Goal: Information Seeking & Learning: Check status

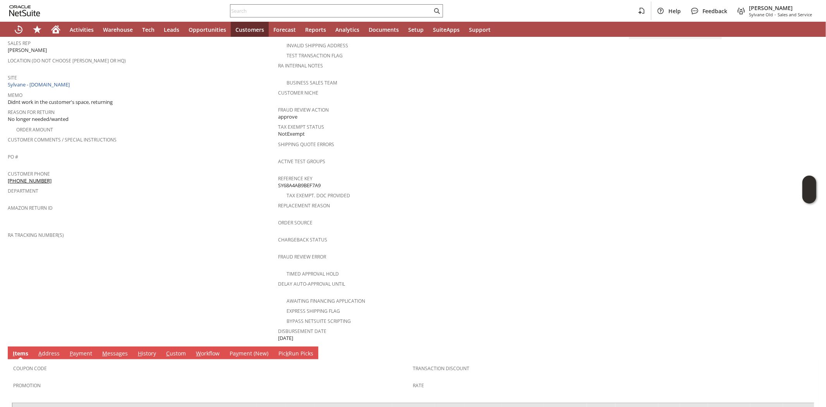
scroll to position [237, 0]
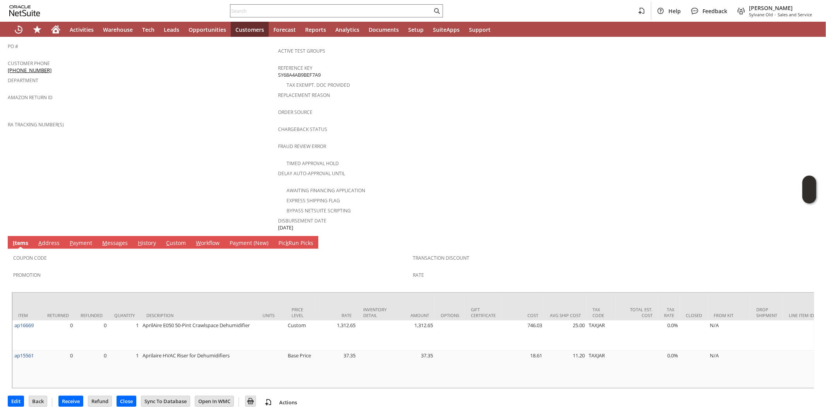
click at [138, 252] on div "Coupon Code" at bounding box center [211, 260] width 396 height 16
click at [138, 269] on span "Promotion" at bounding box center [211, 273] width 396 height 9
click at [146, 239] on link "H istory" at bounding box center [147, 243] width 22 height 9
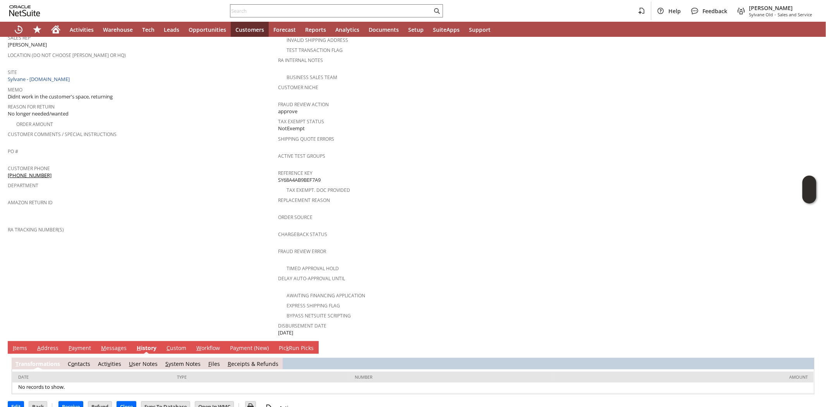
scroll to position [0, 0]
click at [180, 360] on link "S ystem Notes" at bounding box center [182, 363] width 35 height 7
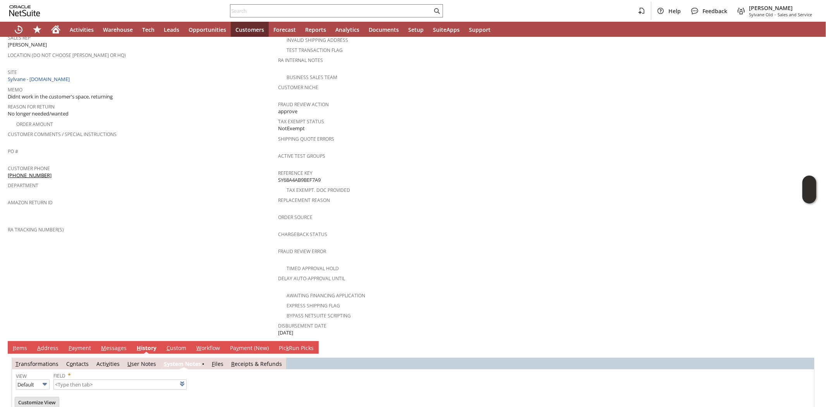
scroll to position [159, 0]
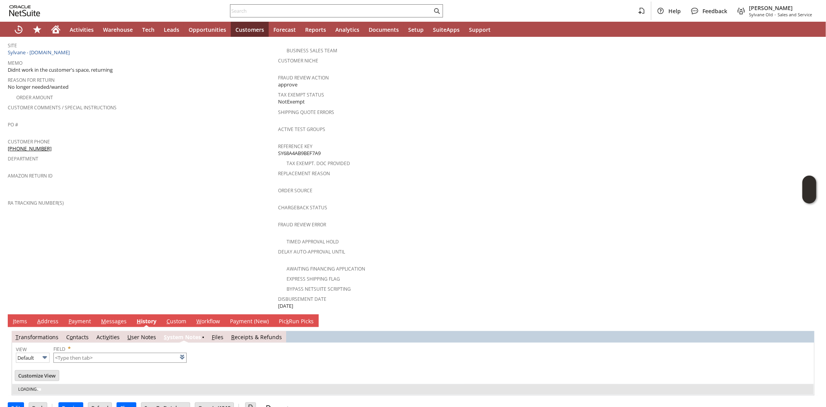
type input "1 to 25 of 79"
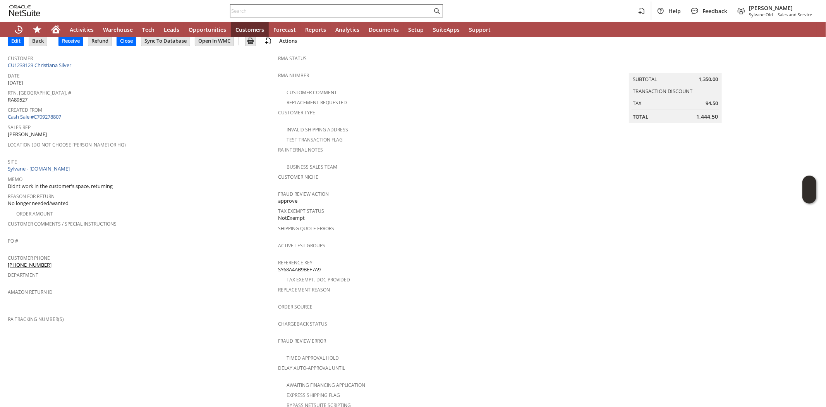
scroll to position [0, 0]
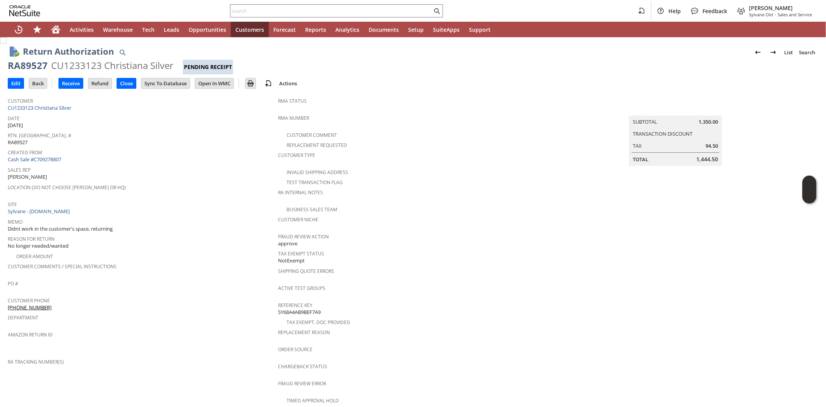
click at [26, 64] on div "RA89527" at bounding box center [28, 65] width 40 height 12
copy div "RA89527"
click at [164, 295] on span "Customer Phone" at bounding box center [141, 299] width 267 height 9
click at [170, 312] on span "Department" at bounding box center [141, 316] width 267 height 9
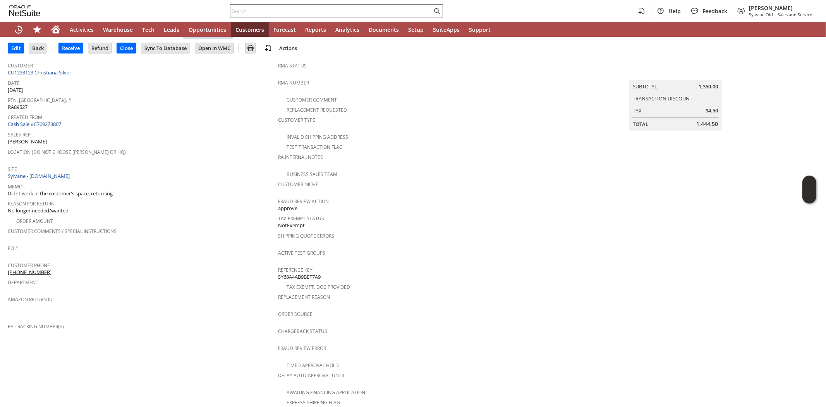
scroll to position [86, 0]
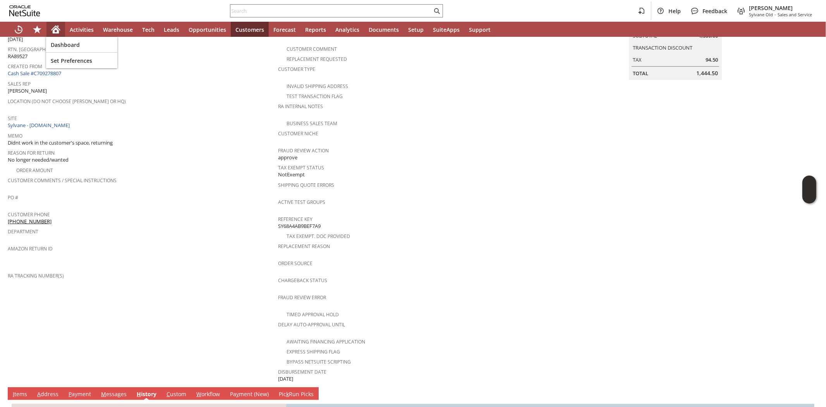
click at [50, 31] on div "Home" at bounding box center [55, 29] width 19 height 15
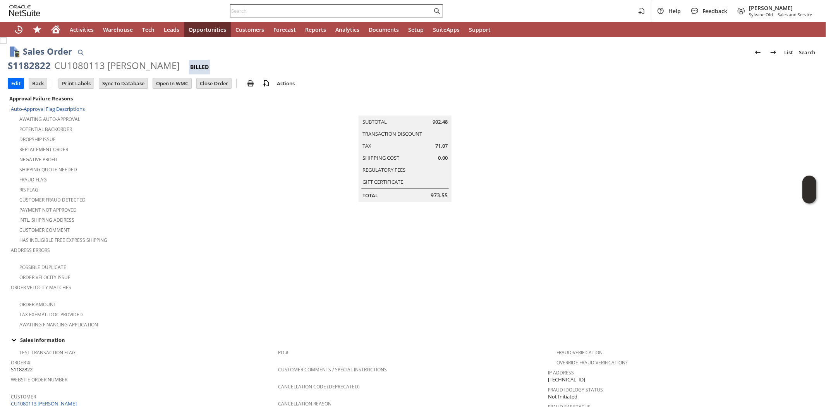
click at [419, 9] on input "text" at bounding box center [332, 10] width 202 height 9
paste input "PO10139"
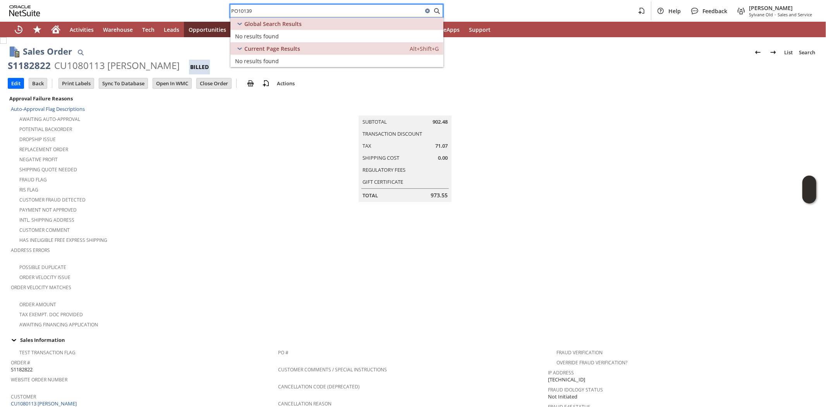
click at [265, 12] on input "PO10139" at bounding box center [327, 10] width 193 height 9
paste input "[PERSON_NAME][EMAIL_ADDRESS][DOMAIN_NAME]"
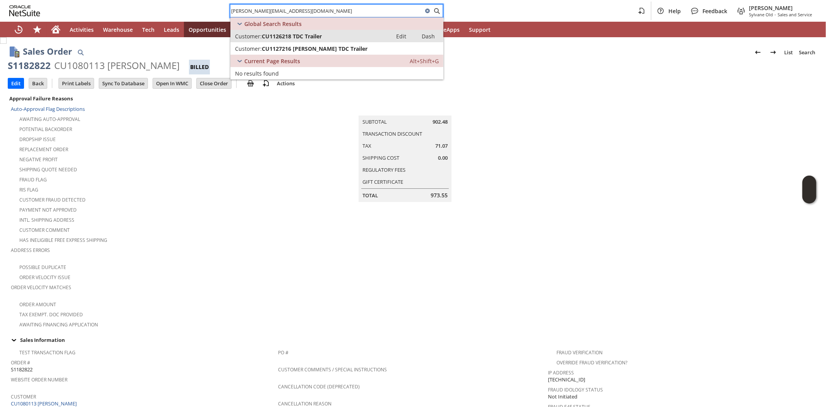
type input "[PERSON_NAME][EMAIL_ADDRESS][DOMAIN_NAME]"
click at [299, 34] on span "CU1126218 TDC Trailer" at bounding box center [292, 36] width 60 height 7
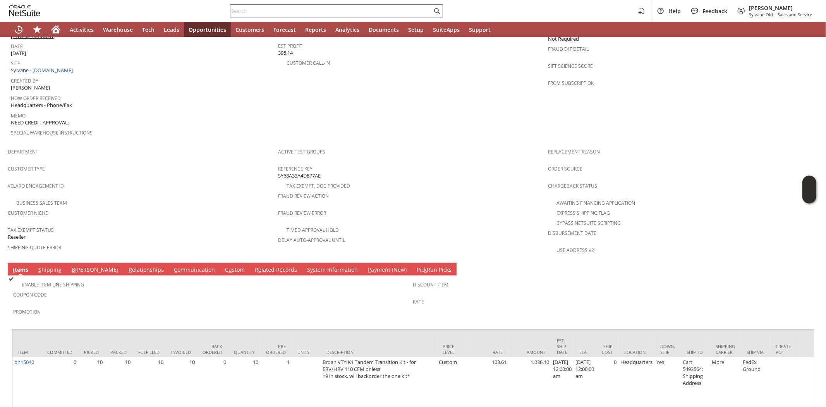
scroll to position [418, 0]
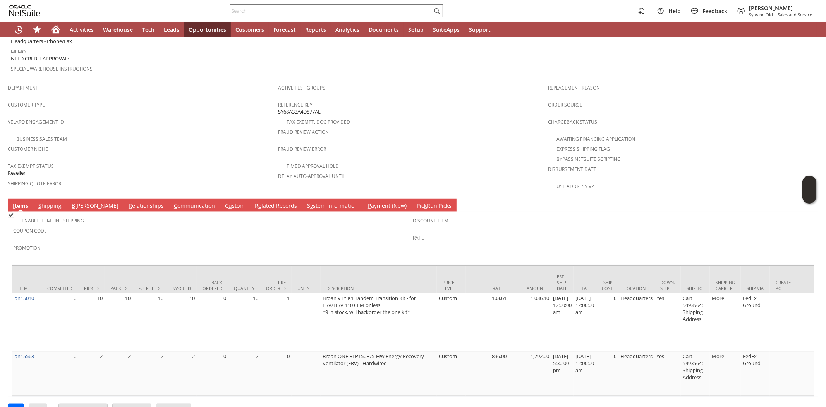
click at [53, 202] on link "S hipping" at bounding box center [49, 206] width 27 height 9
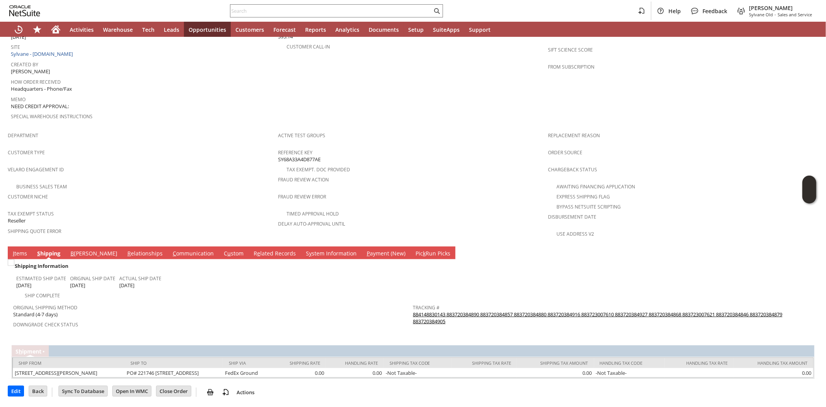
scroll to position [346, 0]
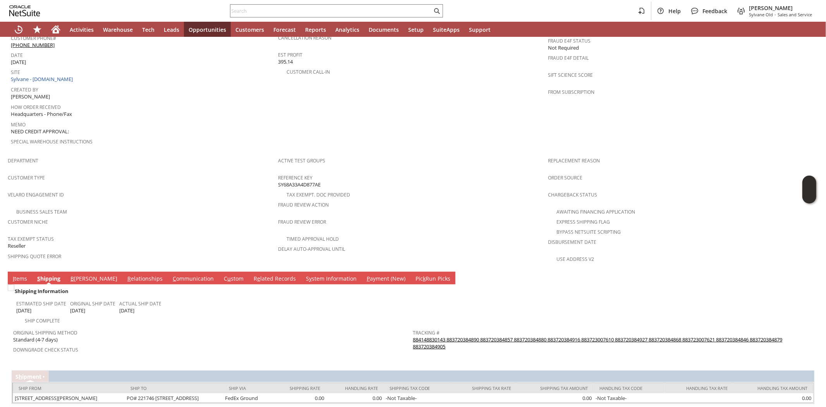
click at [413, 336] on link "884148830143 883720384890 883720384857 883720384880 883720384916 883723007610 8…" at bounding box center [598, 343] width 370 height 14
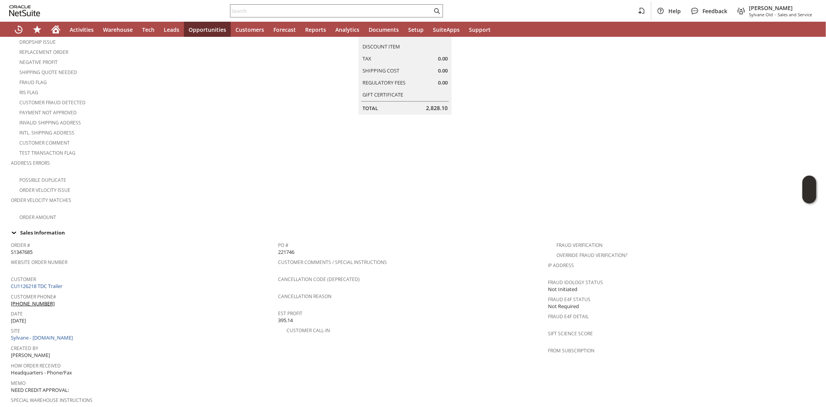
scroll to position [0, 0]
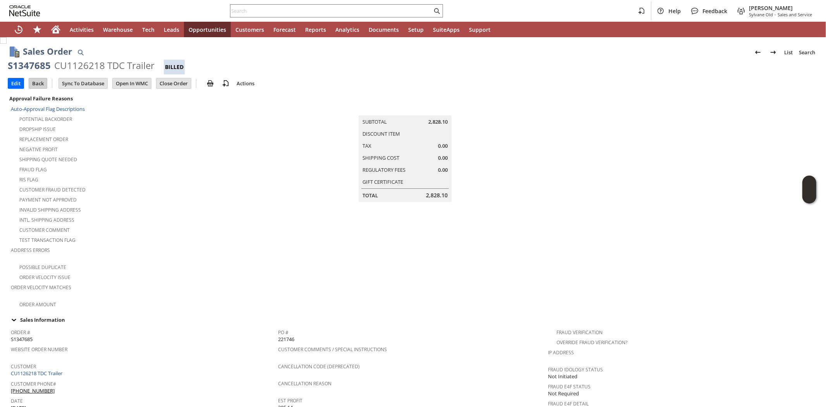
click at [33, 85] on input "Back" at bounding box center [38, 83] width 18 height 10
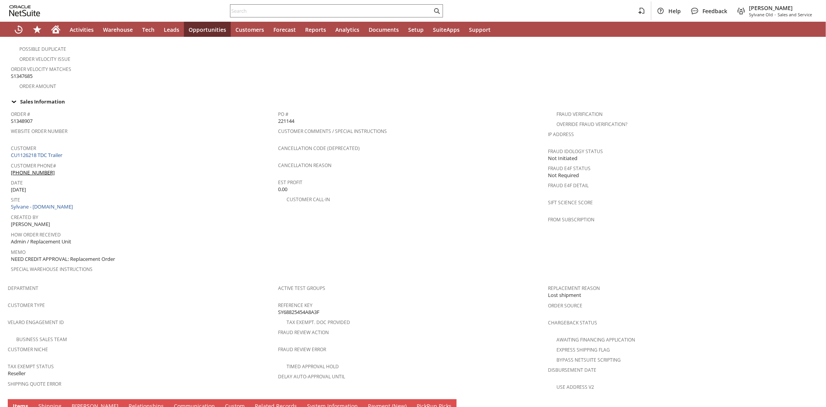
scroll to position [418, 0]
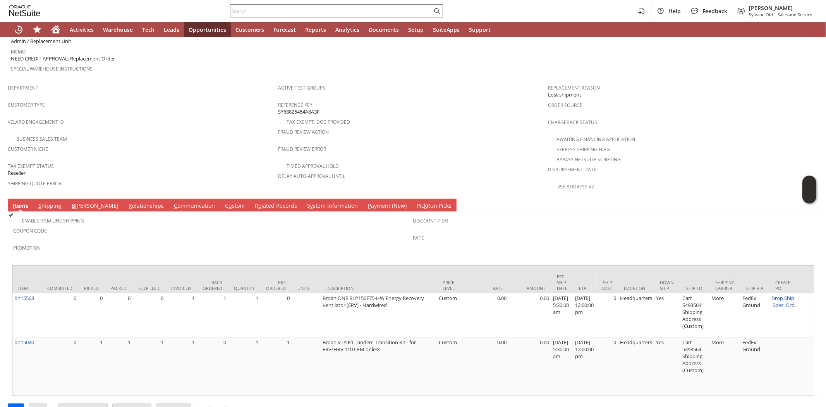
click at [45, 202] on link "S hipping" at bounding box center [49, 206] width 27 height 9
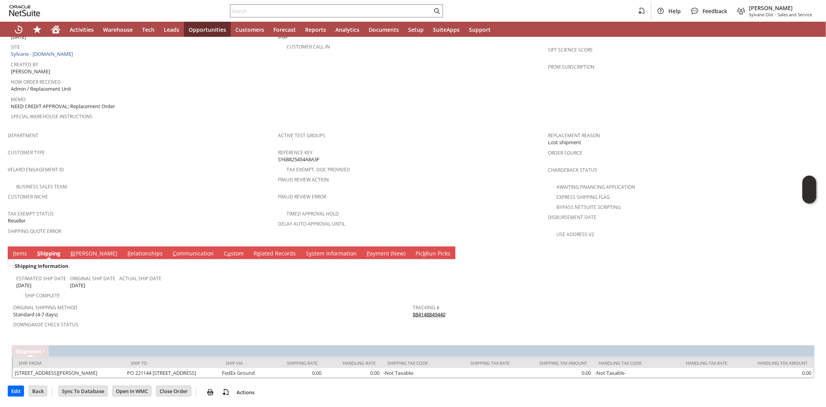
scroll to position [346, 0]
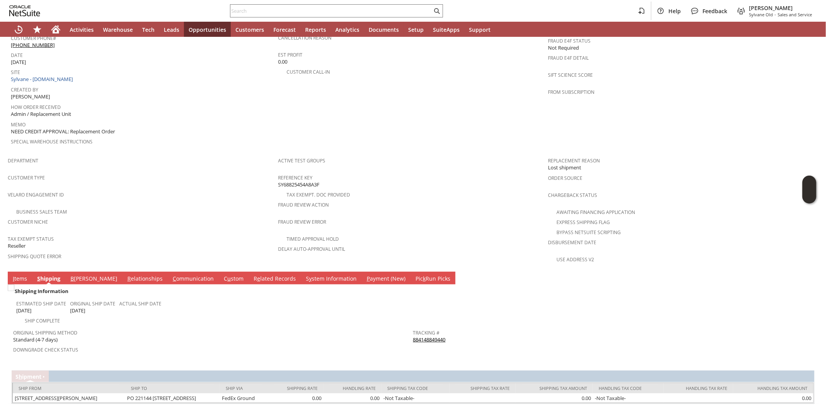
click at [179, 172] on span "Customer Type" at bounding box center [141, 176] width 267 height 9
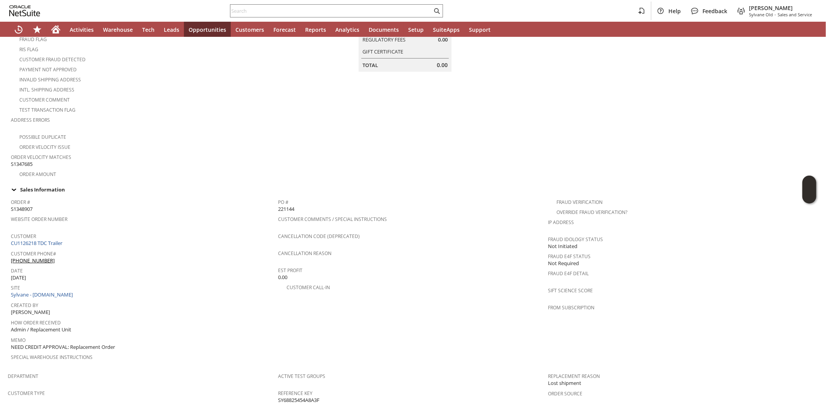
scroll to position [0, 0]
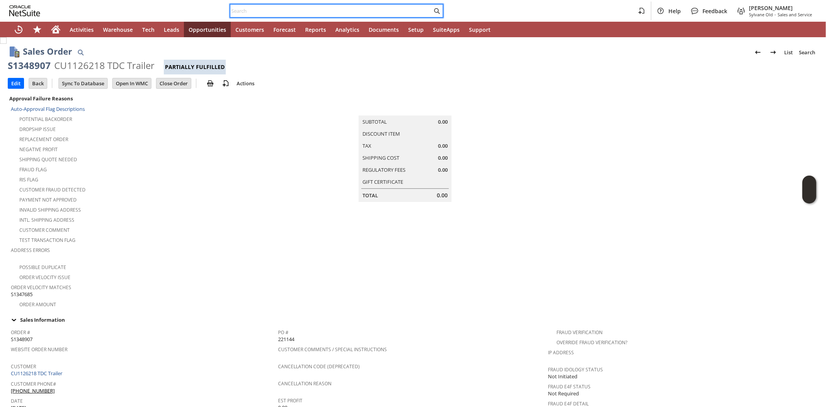
click at [276, 9] on input "text" at bounding box center [332, 10] width 202 height 9
paste input "2079992228"
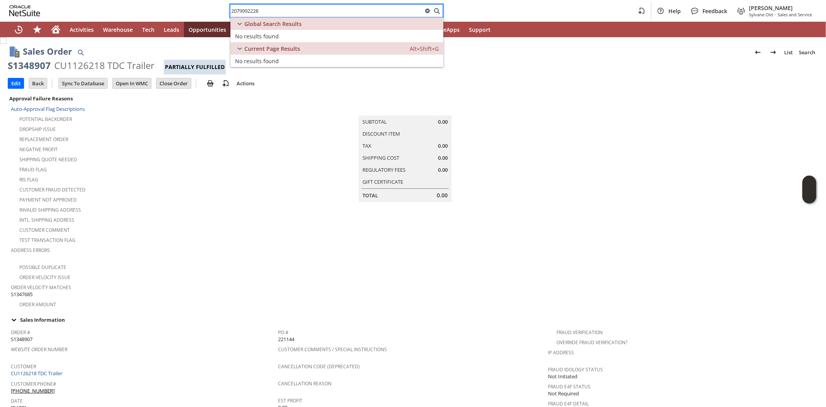
type input "2079992228"
click at [428, 9] on icon at bounding box center [427, 11] width 5 height 5
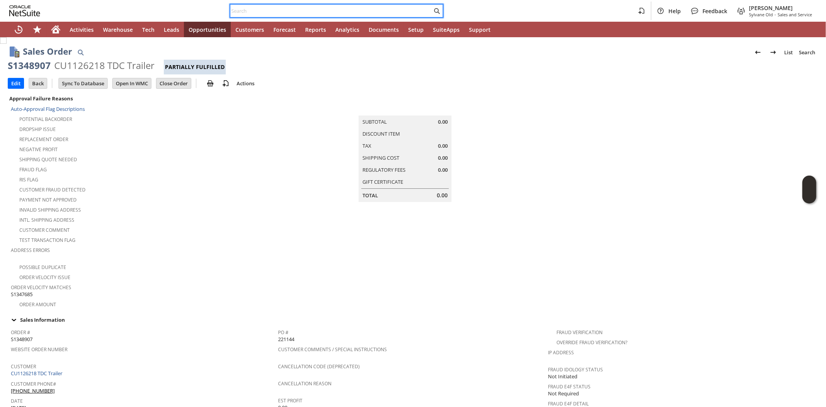
click at [241, 6] on input "text" at bounding box center [332, 10] width 202 height 9
paste input "3205638453"
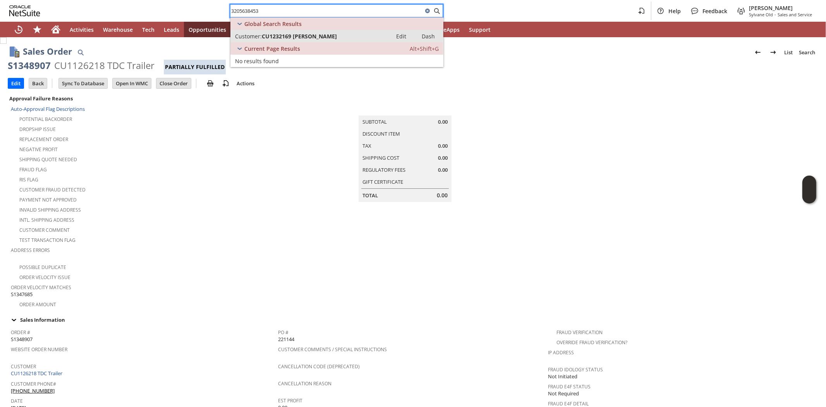
type input "3205638453"
click at [300, 36] on span "CU1232169 ROGER BUDKE" at bounding box center [299, 36] width 75 height 7
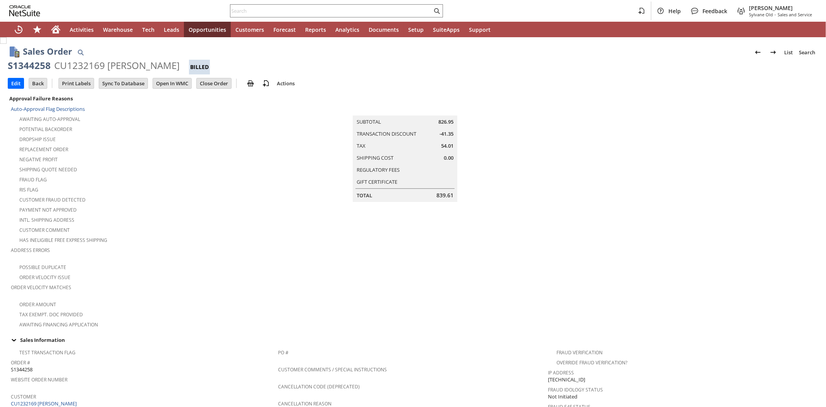
scroll to position [389, 0]
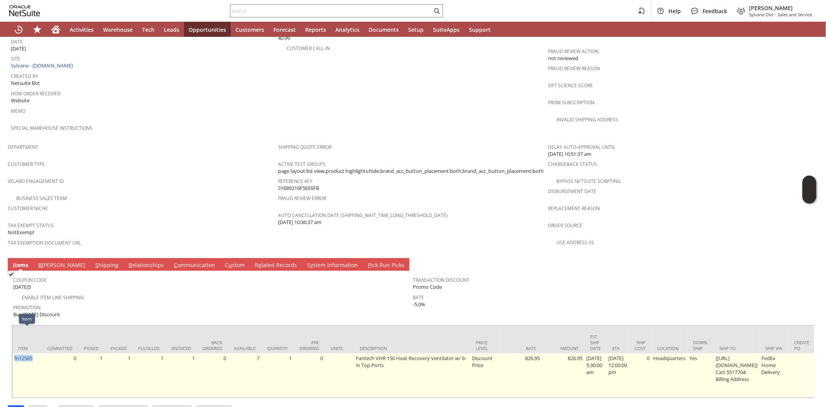
drag, startPoint x: 36, startPoint y: 333, endPoint x: 14, endPoint y: 336, distance: 22.3
click at [14, 353] on td "fn12585" at bounding box center [26, 375] width 29 height 44
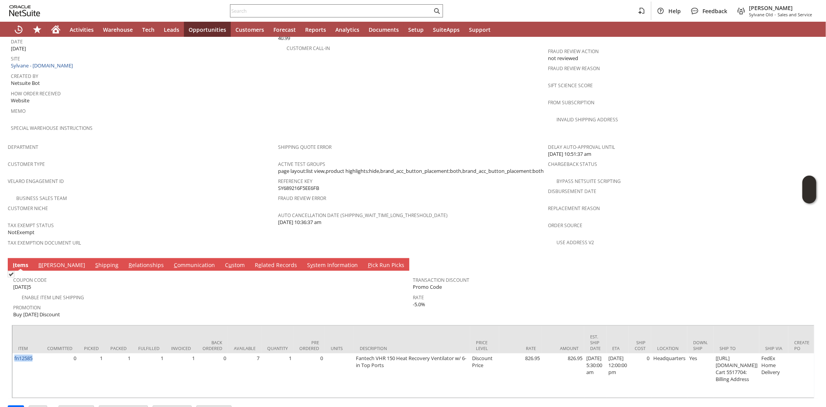
copy link "fn12585"
click at [172, 272] on td "Coupon Code TODAY5" at bounding box center [213, 281] width 400 height 19
click at [126, 302] on span "Promotion" at bounding box center [211, 306] width 396 height 9
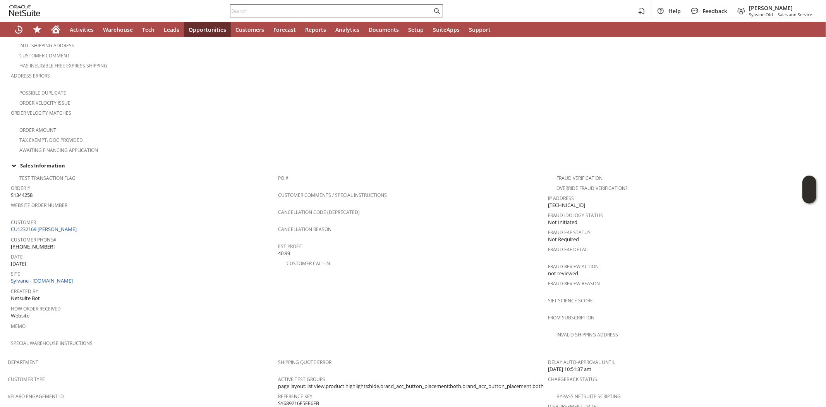
scroll to position [0, 0]
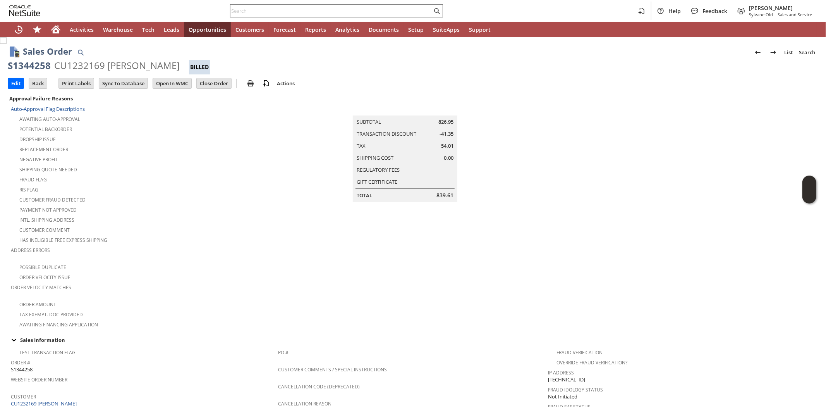
click at [223, 244] on span "Address Errors" at bounding box center [142, 248] width 263 height 9
click at [303, 10] on input "text" at bounding box center [332, 10] width 202 height 9
paste input "3155726124"
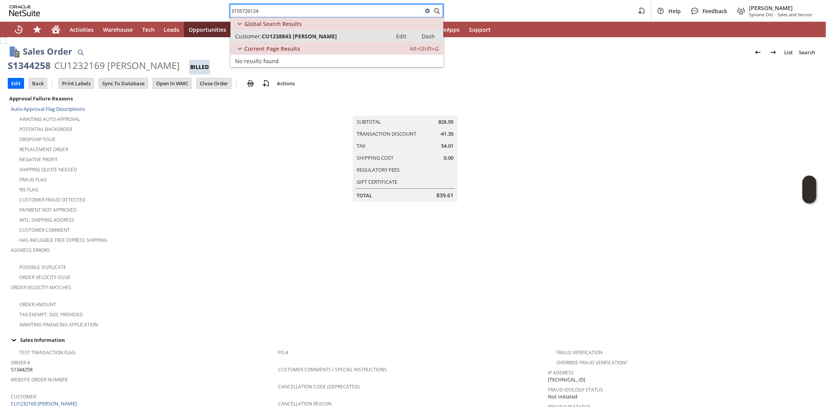
type input "3155726124"
click at [285, 33] on span "CU1238843 david ososkalo" at bounding box center [299, 36] width 75 height 7
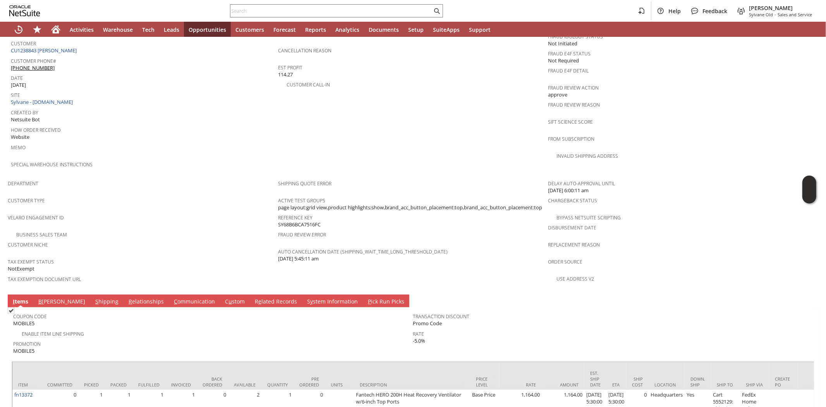
scroll to position [389, 0]
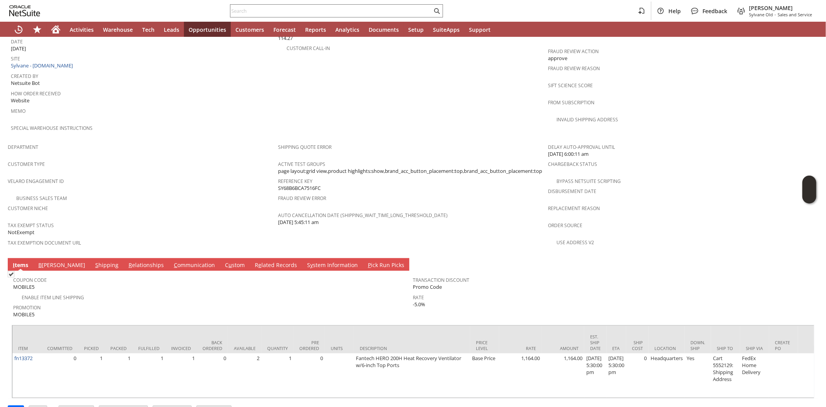
click at [122, 292] on div "Enable Item Line Shipping" at bounding box center [213, 296] width 400 height 9
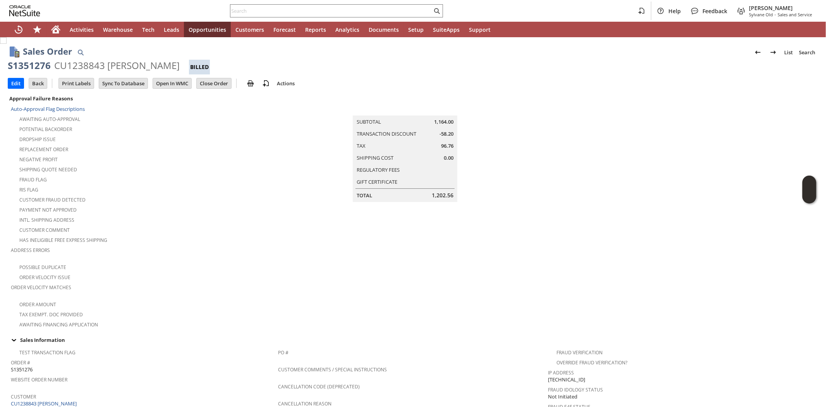
scroll to position [258, 0]
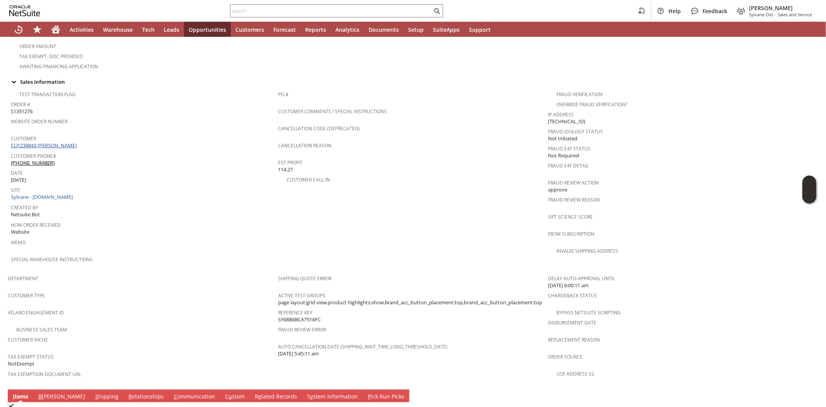
click at [66, 142] on link "CU1238843 [PERSON_NAME]" at bounding box center [45, 145] width 68 height 7
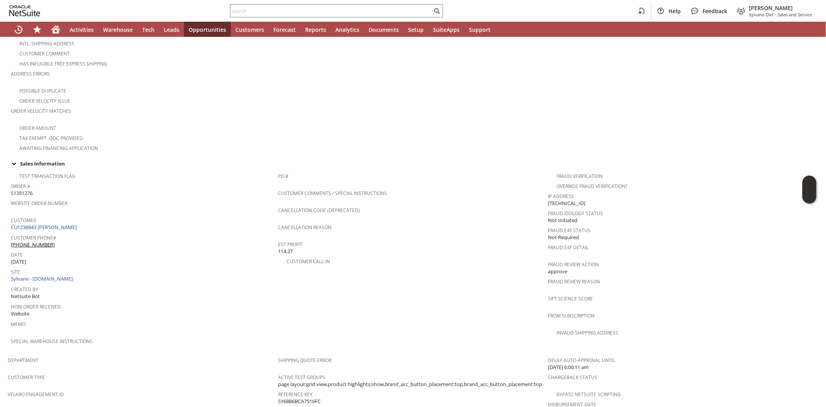
scroll to position [131, 0]
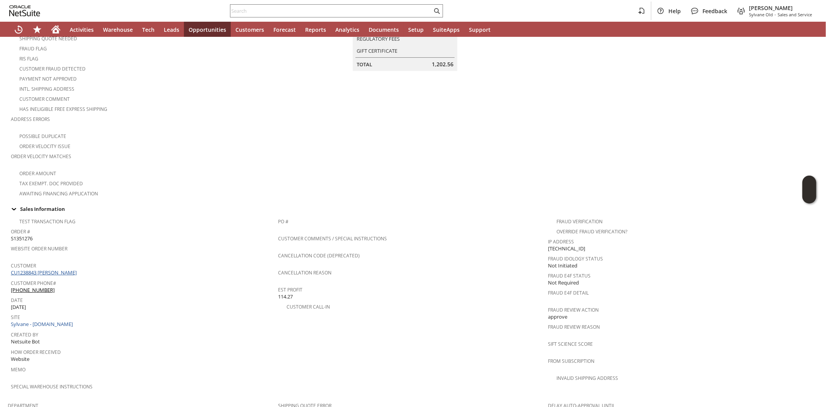
click at [57, 269] on link "CU1238843 [PERSON_NAME]" at bounding box center [45, 272] width 68 height 7
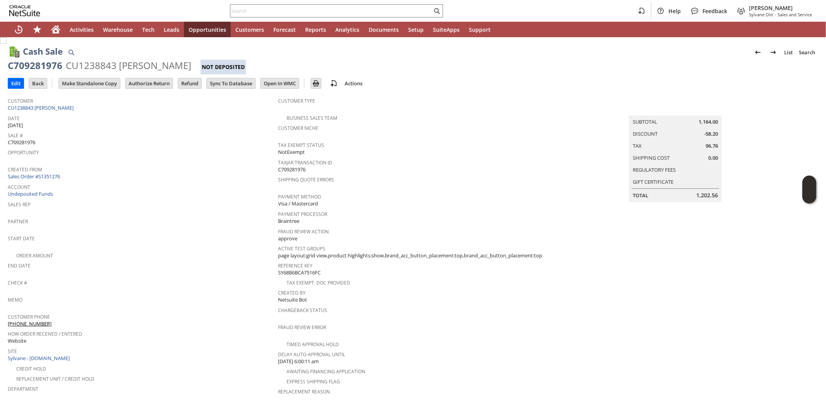
click at [33, 63] on div "C709281976" at bounding box center [35, 65] width 55 height 12
copy div "C709281976"
click at [444, 71] on div "C709281976 CU1238843 david ososkalo Not Deposited" at bounding box center [413, 66] width 811 height 15
click at [255, 14] on input "text" at bounding box center [332, 10] width 202 height 9
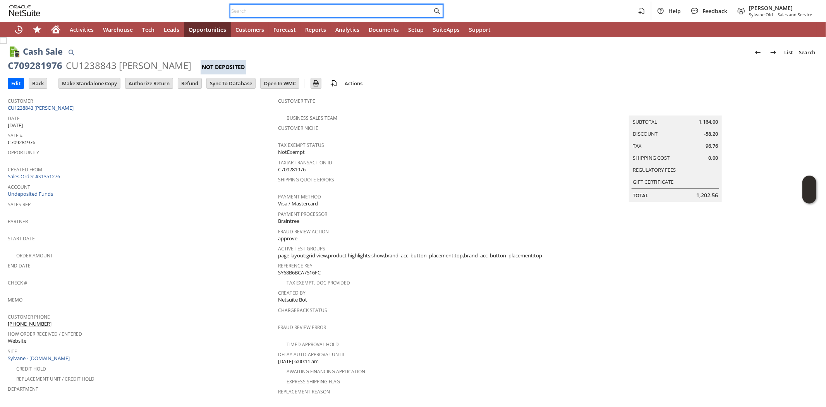
paste input "907896"
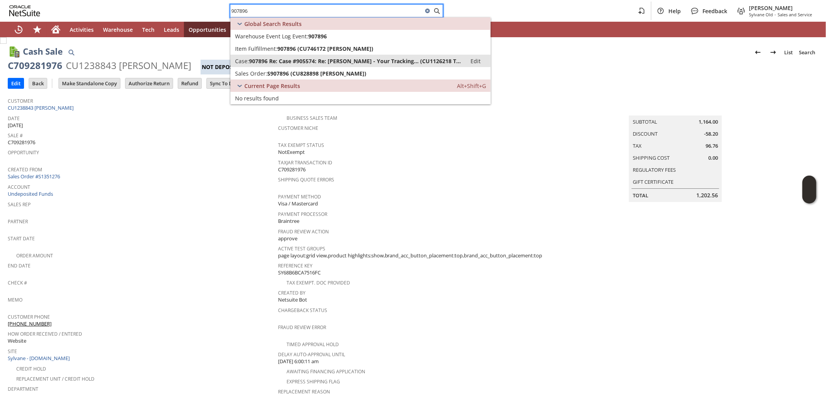
type input "907896"
click at [308, 59] on span "907896 Re: Case #905574: Re: Sylvane - Your Tracking... (CU1126218 TDC Trailer)" at bounding box center [355, 60] width 213 height 7
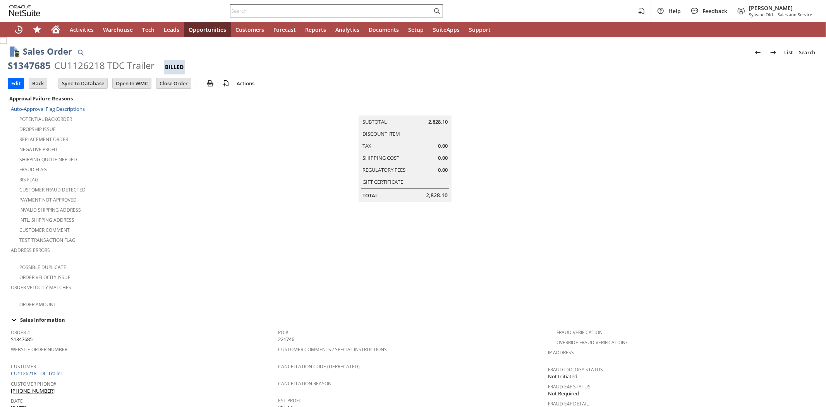
scroll to position [418, 0]
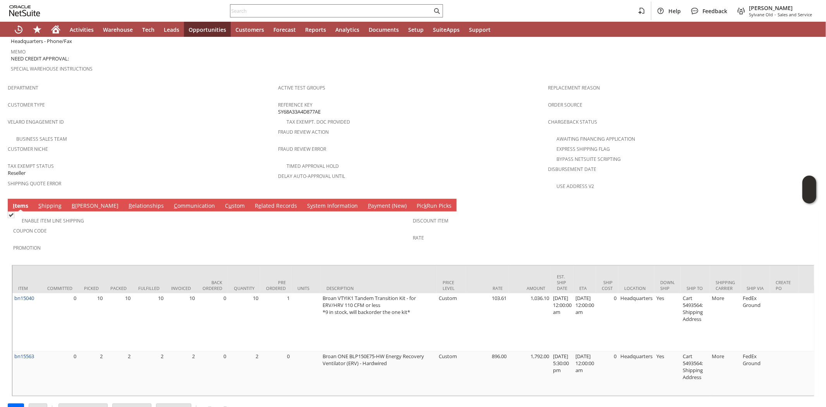
click at [47, 202] on link "S hipping" at bounding box center [49, 206] width 27 height 9
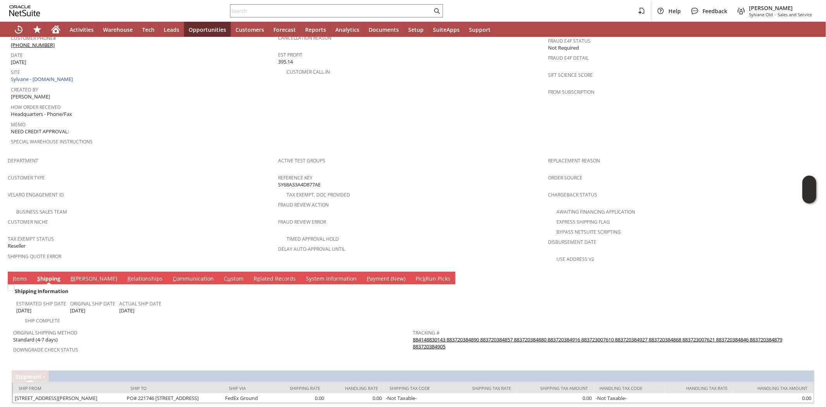
click at [413, 336] on link "884148830143 883720384890 883720384857 883720384880 883720384916 883723007610 8…" at bounding box center [598, 343] width 370 height 14
click at [18, 275] on link "I tems" at bounding box center [20, 279] width 18 height 9
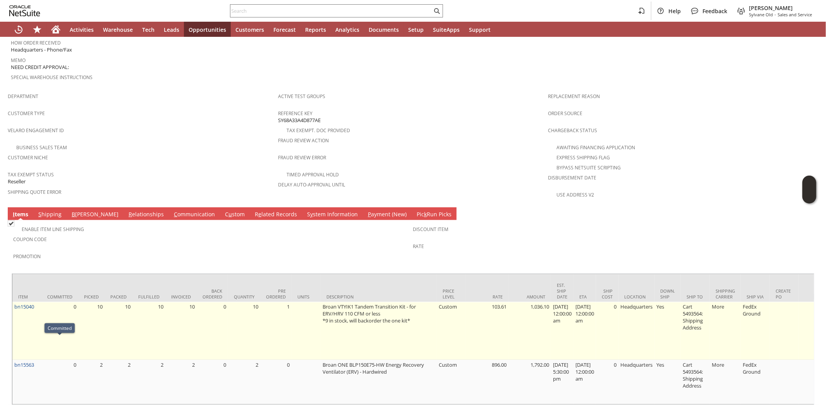
scroll to position [418, 0]
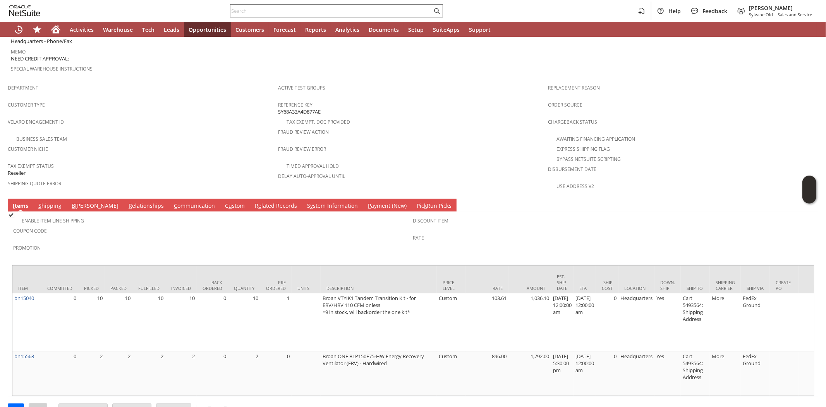
click at [34, 404] on input "Back" at bounding box center [38, 409] width 18 height 10
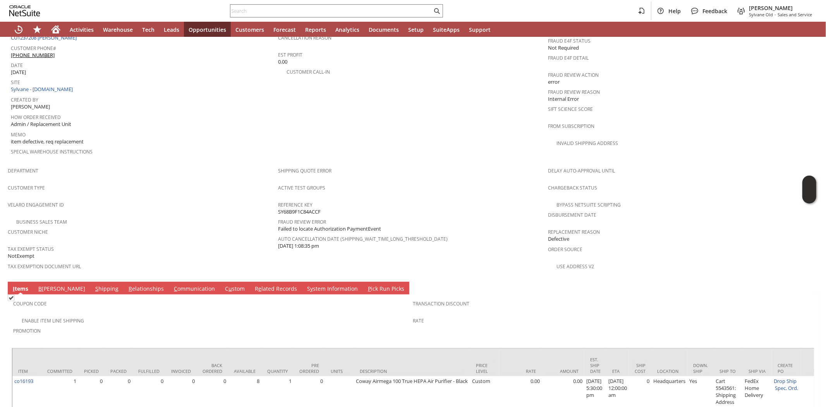
scroll to position [382, 0]
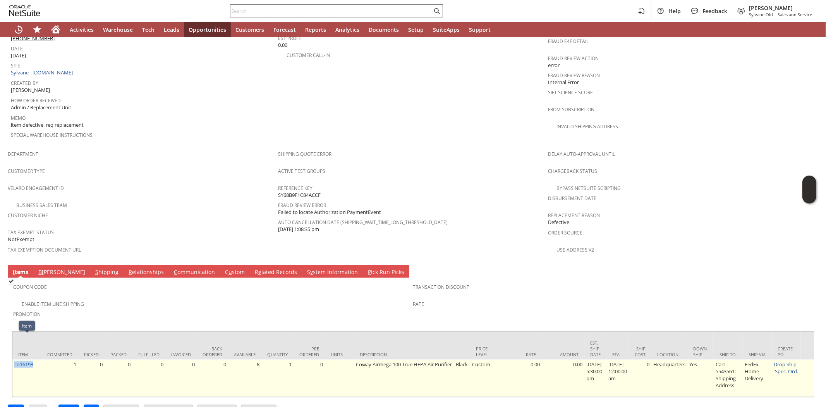
drag, startPoint x: 38, startPoint y: 341, endPoint x: 14, endPoint y: 347, distance: 24.0
click at [14, 360] on td "co16193" at bounding box center [26, 378] width 29 height 37
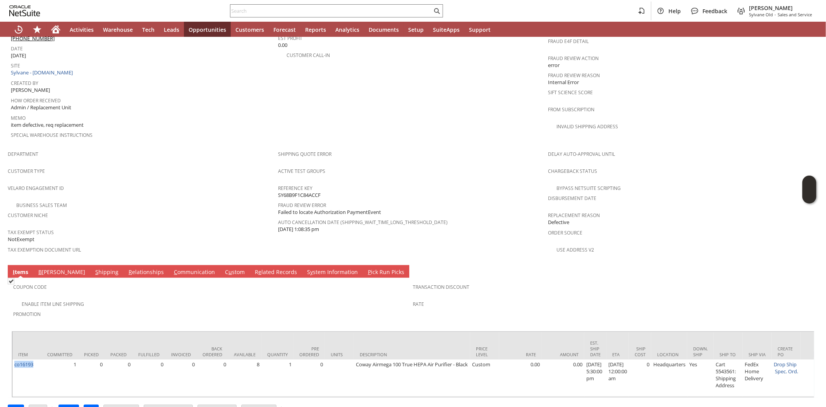
copy link "co16193"
click at [136, 200] on div "Business Sales Team" at bounding box center [143, 204] width 270 height 9
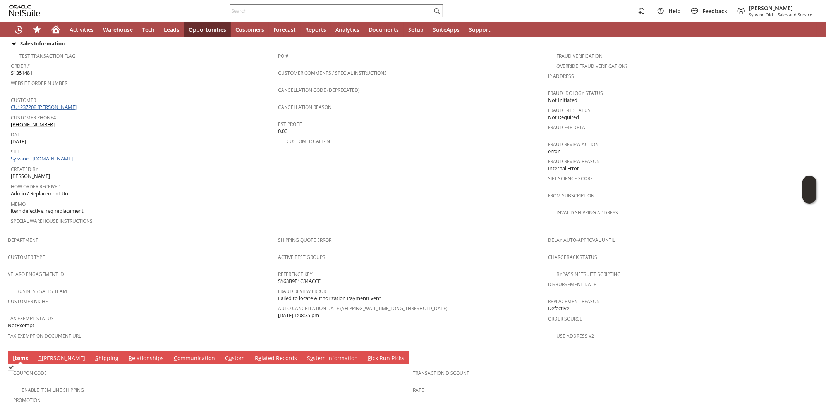
click at [44, 103] on link "CU1237208 [PERSON_NAME]" at bounding box center [45, 106] width 68 height 7
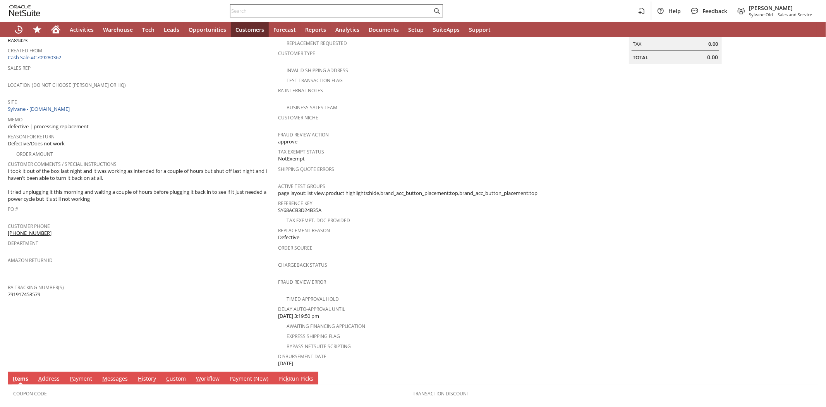
scroll to position [129, 0]
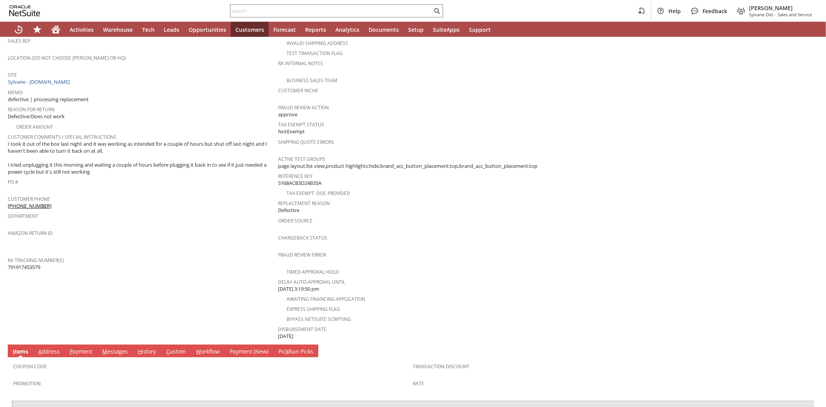
click at [34, 263] on span "791917453579" at bounding box center [24, 266] width 33 height 7
copy span "791917453579"
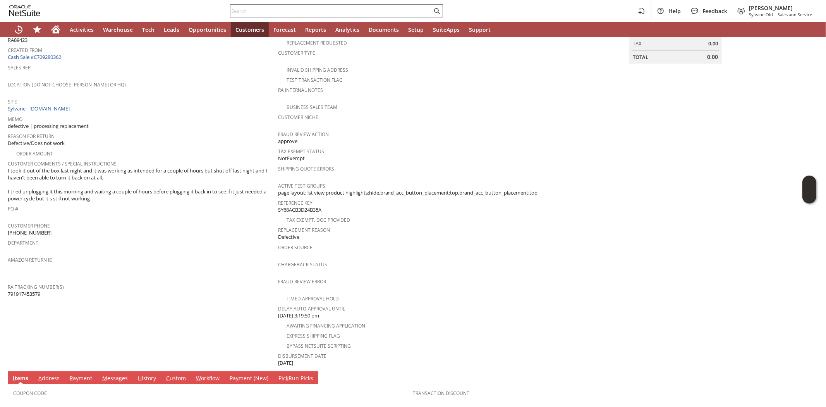
scroll to position [0, 0]
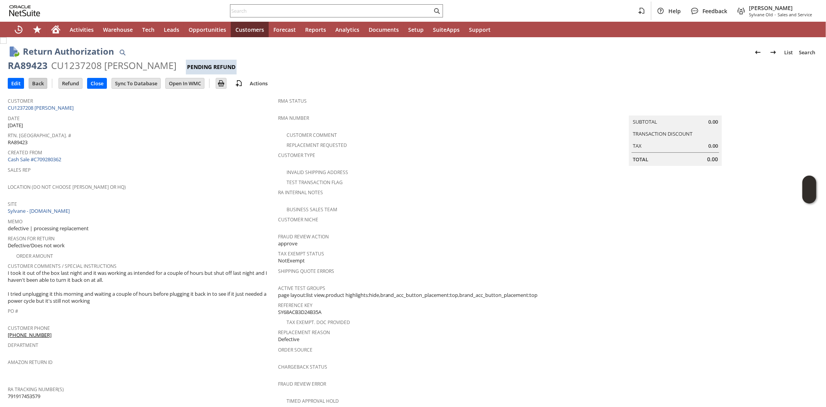
click at [38, 83] on input "Back" at bounding box center [38, 83] width 18 height 10
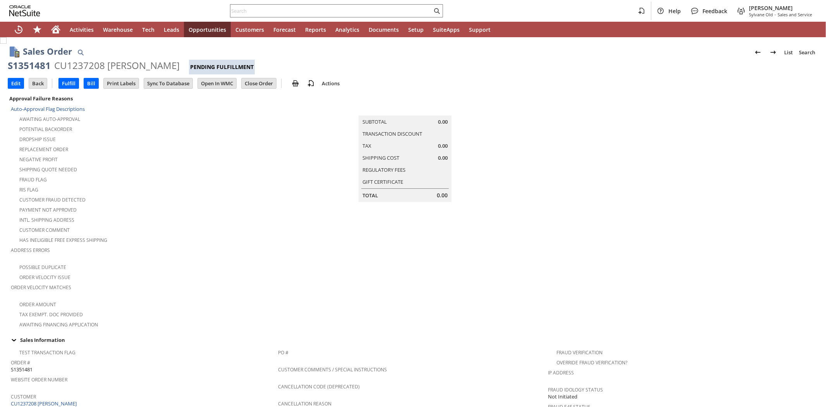
scroll to position [382, 0]
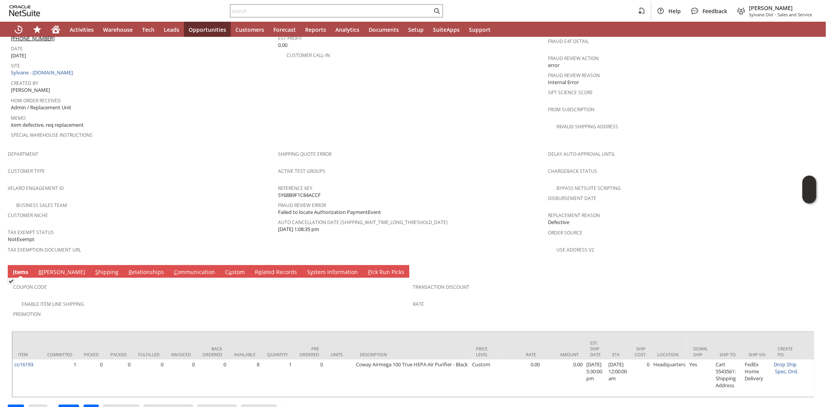
click at [280, 327] on div at bounding box center [413, 329] width 803 height 4
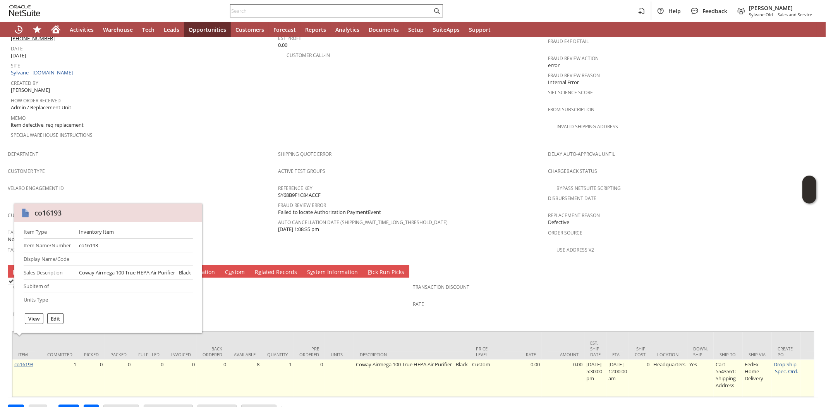
click at [29, 361] on link "co16193" at bounding box center [23, 364] width 19 height 7
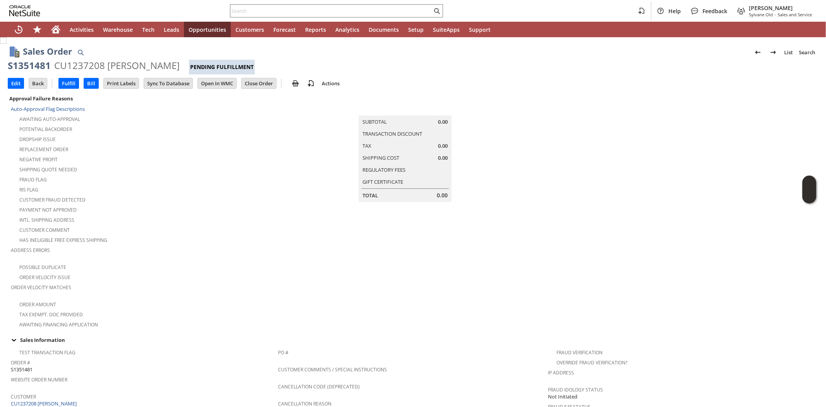
click at [30, 66] on div "S1351481" at bounding box center [29, 65] width 43 height 12
copy div "S1351481"
click at [245, 12] on input "text" at bounding box center [332, 10] width 202 height 9
paste input "SY689A59CB7080A"
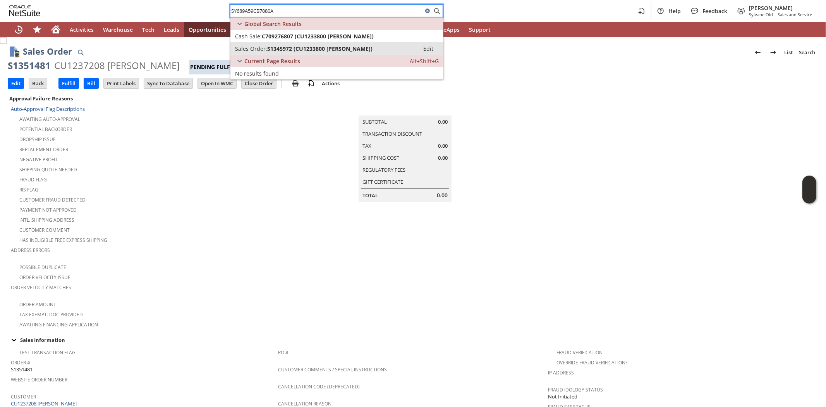
type input "SY689A59CB7080A"
click at [296, 47] on span "S1345972 (CU1233800 Craig Martin)" at bounding box center [319, 48] width 105 height 7
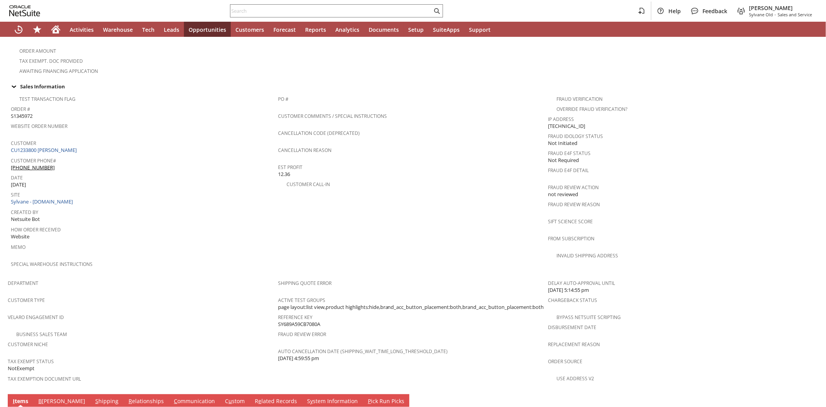
scroll to position [258, 0]
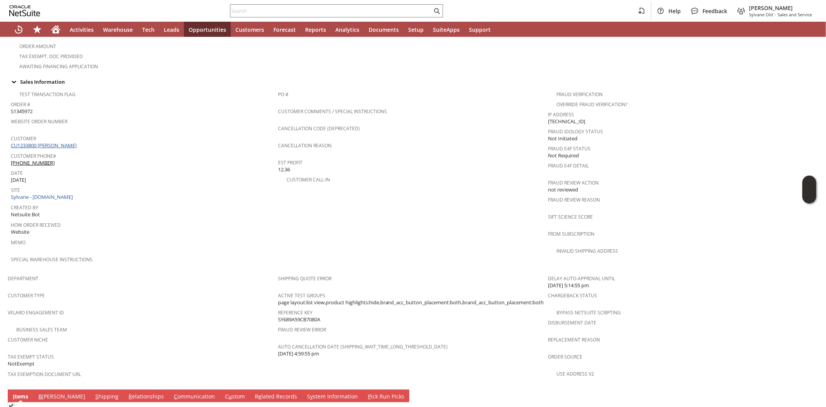
click at [62, 142] on link "CU1233800 [PERSON_NAME]" at bounding box center [45, 145] width 68 height 7
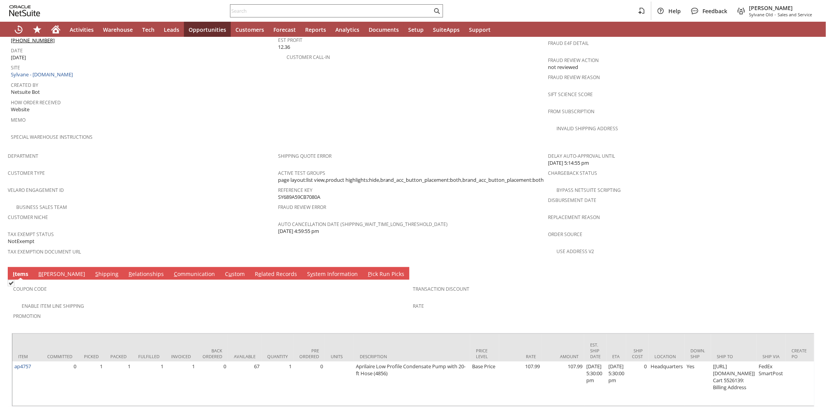
scroll to position [389, 0]
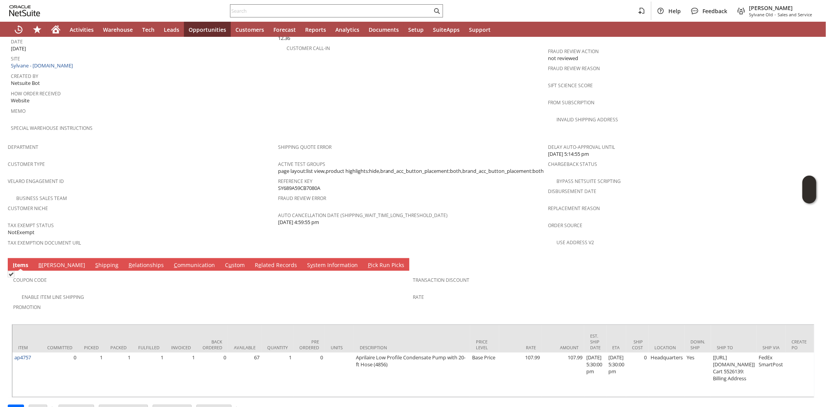
click at [162, 88] on div "How Order Received Website" at bounding box center [142, 96] width 263 height 17
click at [388, 97] on td "PO # Customer Comments / Special Instructions Cancellation Code (deprecated) Ca…" at bounding box center [413, 47] width 270 height 184
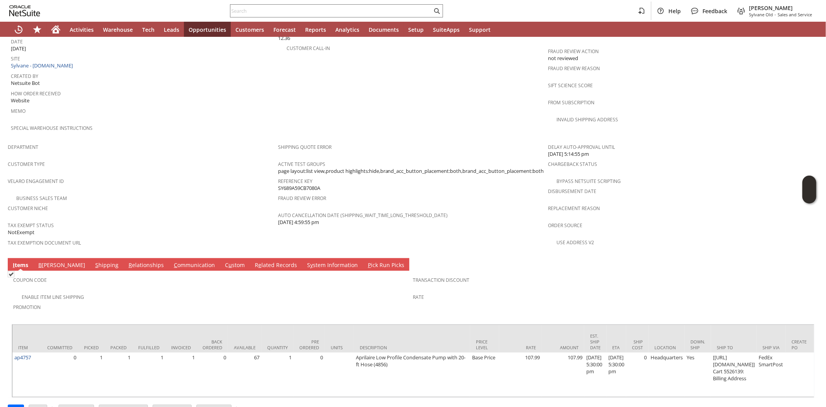
click at [254, 105] on div "Memo" at bounding box center [142, 113] width 263 height 16
click at [278, 14] on input "text" at bounding box center [332, 10] width 202 height 9
paste input "2398224308"
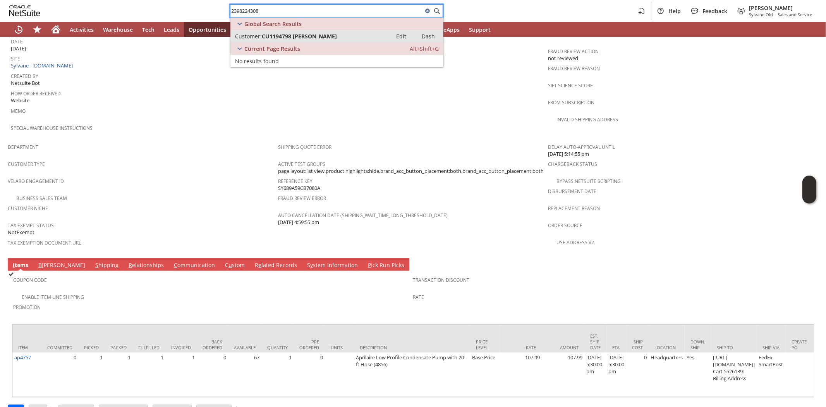
type input "2398224308"
click at [299, 34] on span "CU1194798 [PERSON_NAME]" at bounding box center [299, 36] width 75 height 7
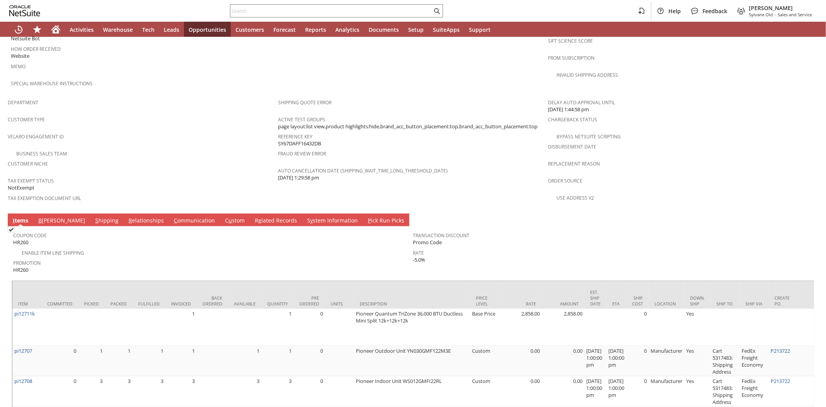
scroll to position [532, 0]
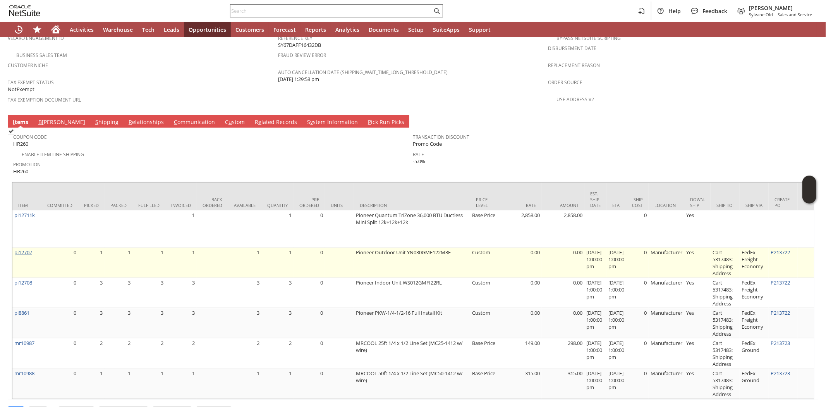
click at [18, 249] on link "pi12707" at bounding box center [23, 252] width 18 height 7
